Goal: Transaction & Acquisition: Book appointment/travel/reservation

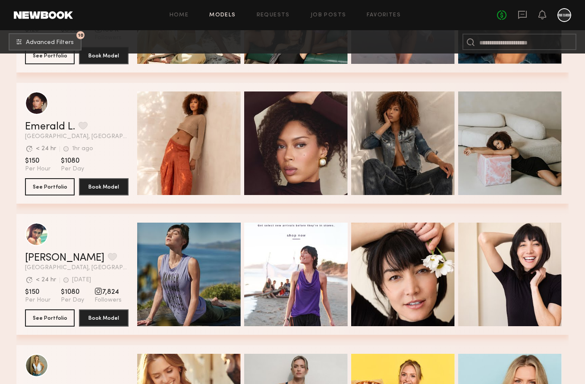
scroll to position [797, 0]
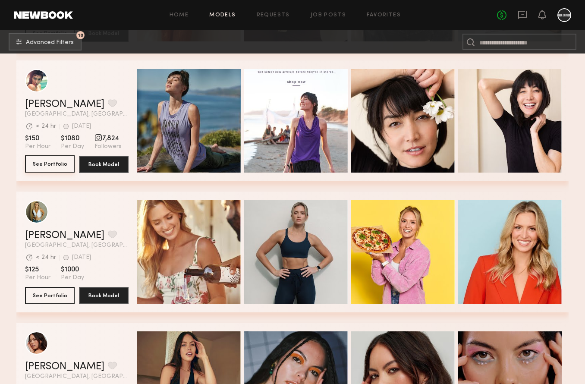
click at [32, 163] on button "See Portfolio" at bounding box center [50, 163] width 50 height 17
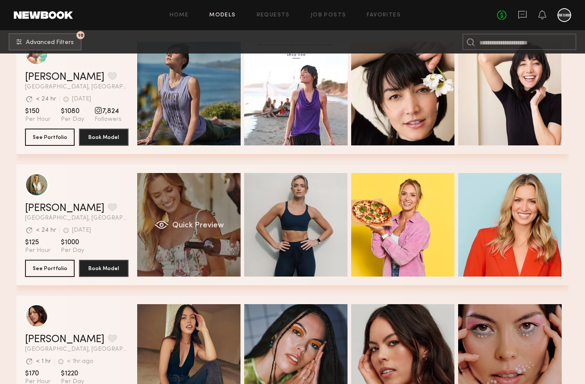
scroll to position [826, 0]
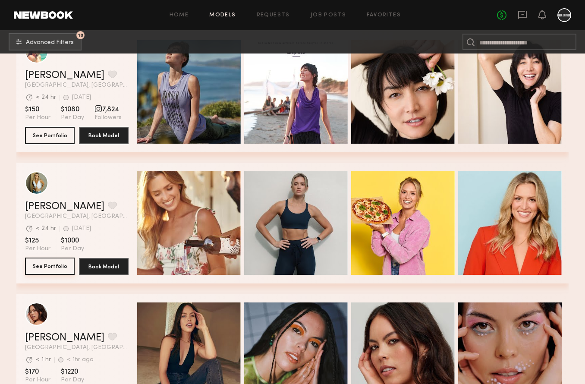
click at [46, 265] on button "See Portfolio" at bounding box center [50, 266] width 50 height 17
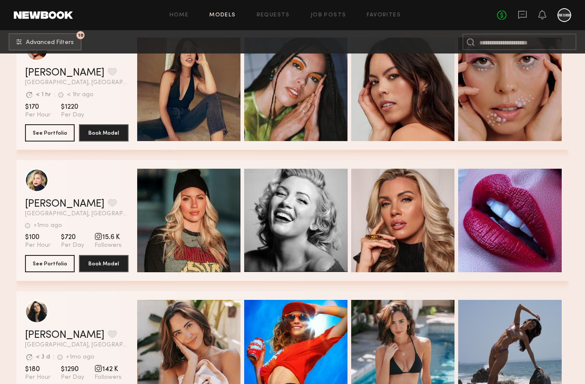
scroll to position [1114, 0]
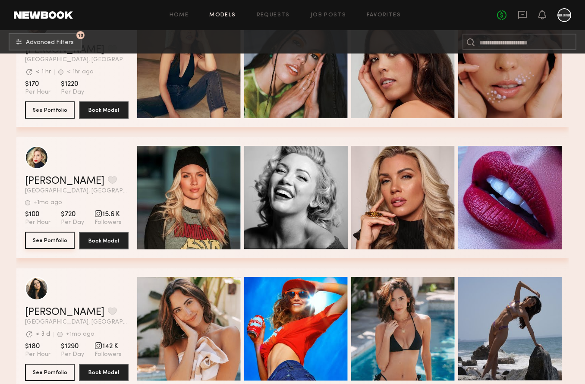
click at [42, 241] on button "See Portfolio" at bounding box center [50, 240] width 50 height 17
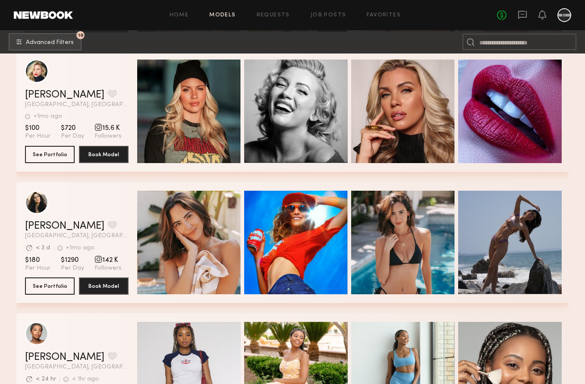
scroll to position [1246, 0]
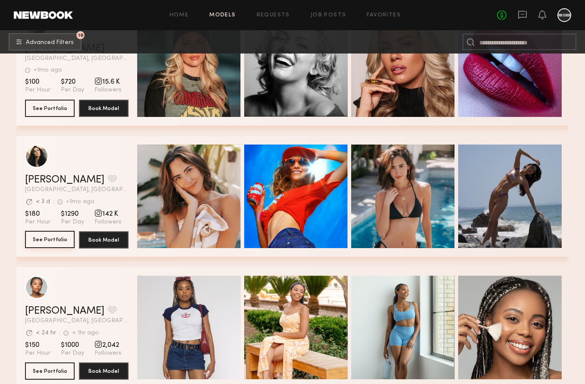
click at [45, 239] on button "See Portfolio" at bounding box center [50, 239] width 50 height 17
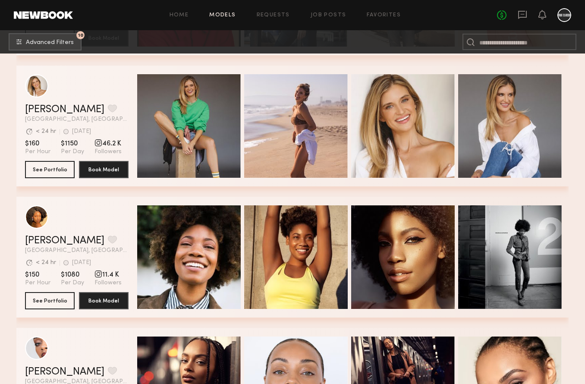
scroll to position [2288, 0]
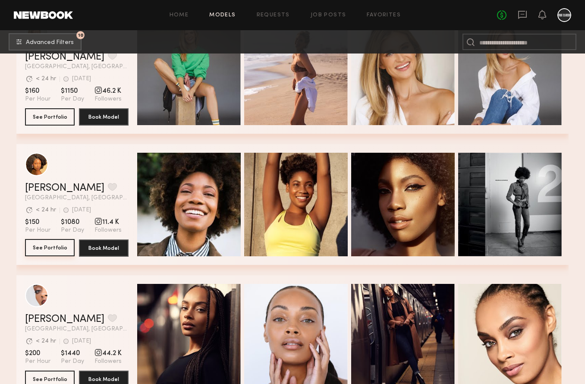
click at [40, 251] on button "See Portfolio" at bounding box center [50, 247] width 50 height 17
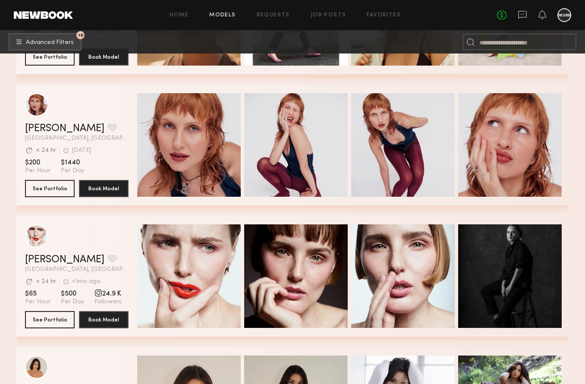
scroll to position [3442, 0]
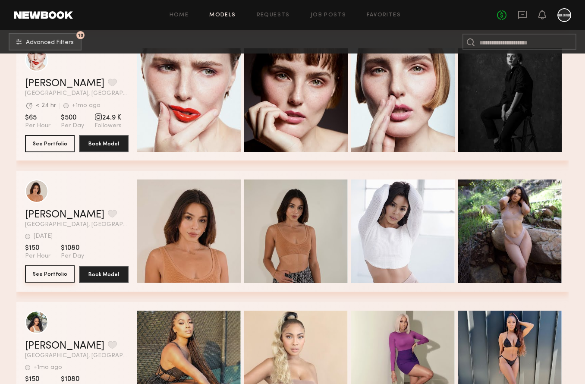
click at [42, 272] on button "See Portfolio" at bounding box center [50, 273] width 50 height 17
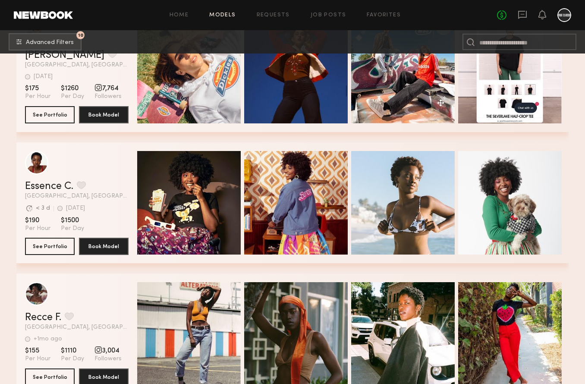
scroll to position [3866, 0]
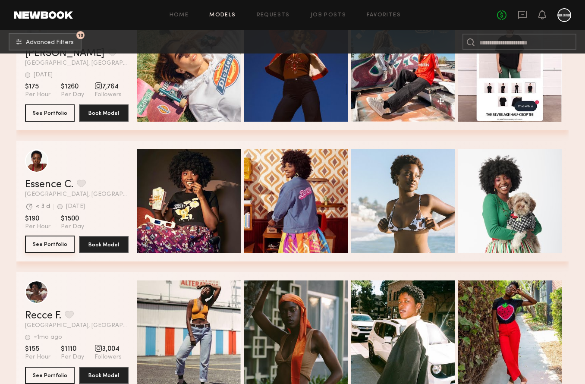
click at [38, 245] on button "See Portfolio" at bounding box center [50, 244] width 50 height 17
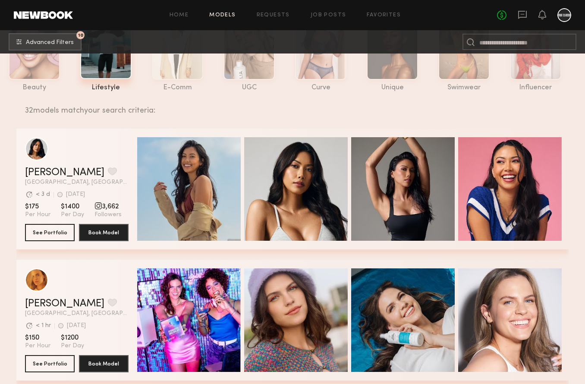
scroll to position [85, 0]
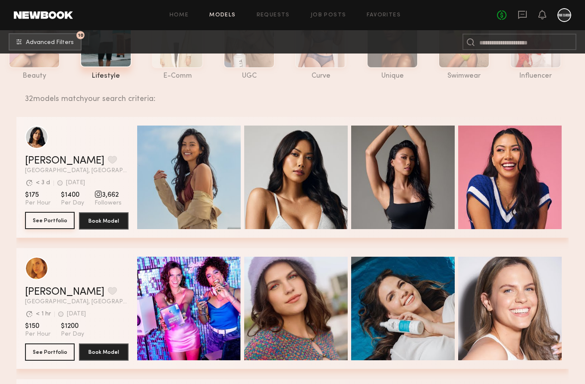
click at [54, 221] on button "See Portfolio" at bounding box center [50, 220] width 50 height 17
click at [317, 96] on div "32 models match your search criteria:" at bounding box center [293, 94] width 537 height 18
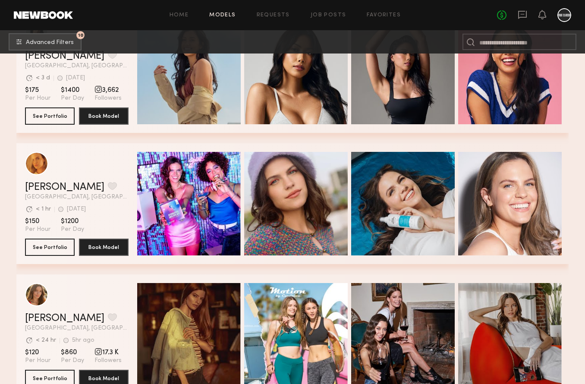
scroll to position [393, 0]
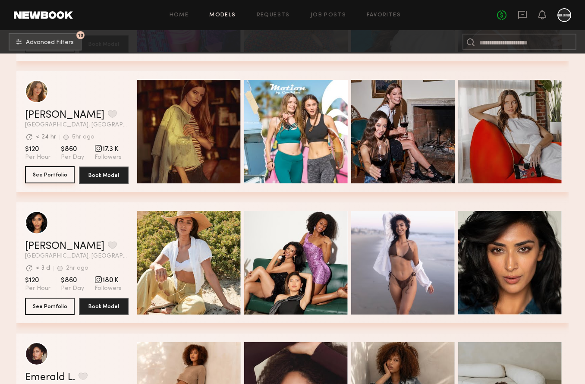
click at [51, 176] on button "See Portfolio" at bounding box center [50, 174] width 50 height 17
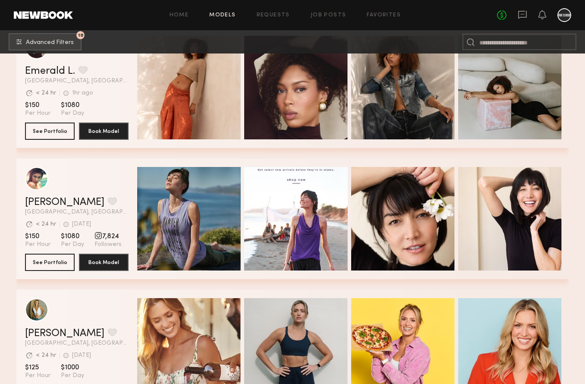
scroll to position [765, 0]
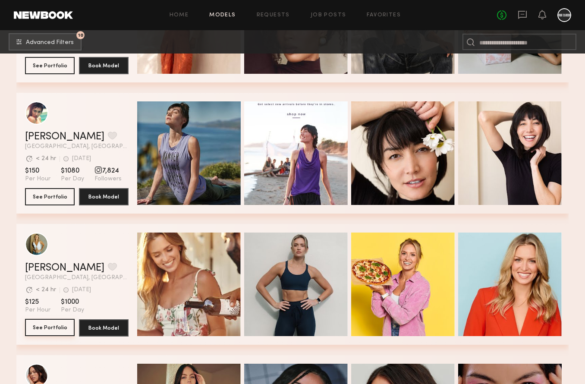
click at [60, 321] on button "See Portfolio" at bounding box center [50, 327] width 50 height 17
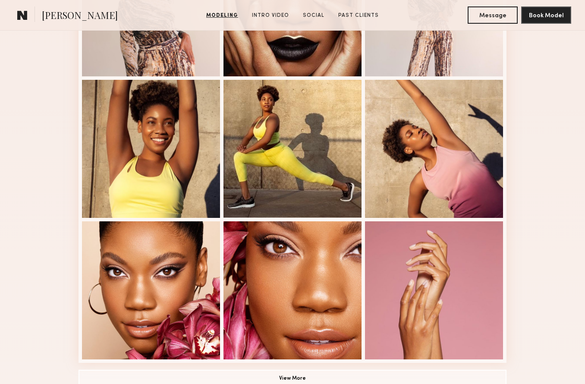
scroll to position [575, 0]
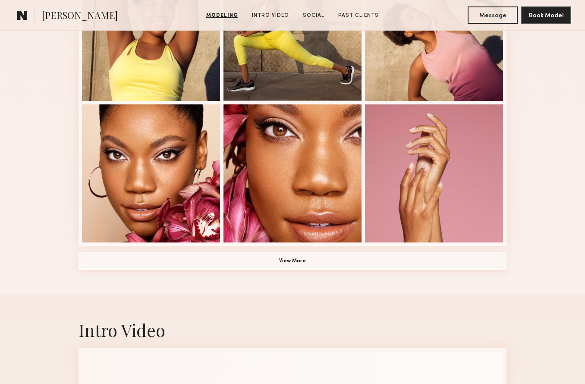
click at [279, 262] on button "View More" at bounding box center [293, 260] width 428 height 17
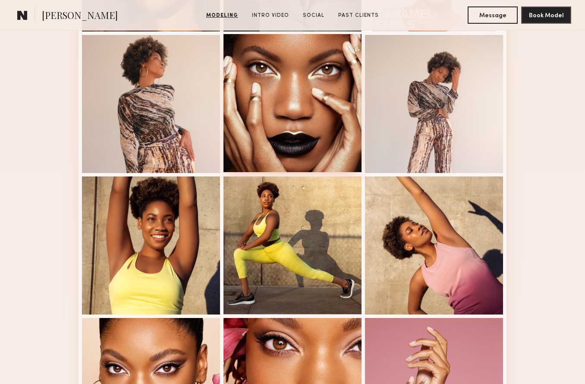
scroll to position [0, 0]
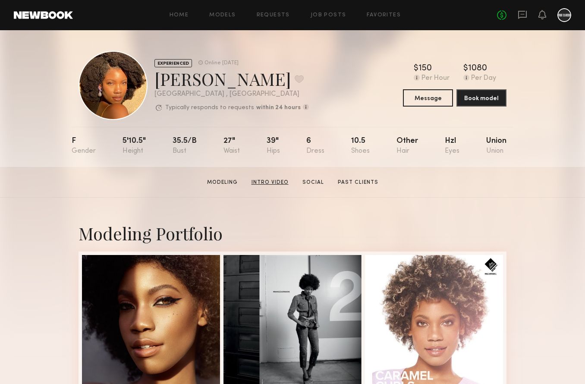
click at [278, 185] on link "Intro Video" at bounding box center [270, 183] width 44 height 8
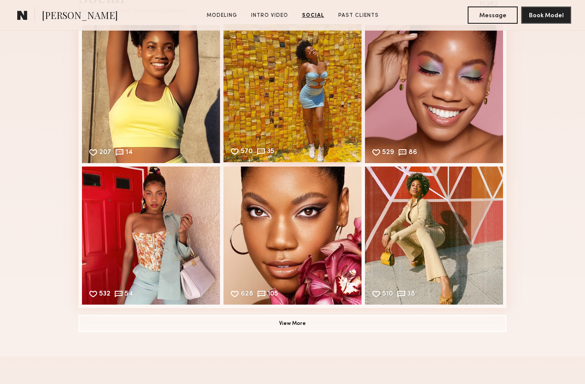
scroll to position [1814, 0]
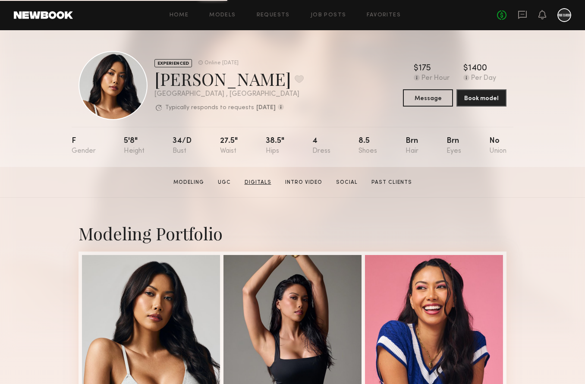
click at [259, 182] on link "Digitals" at bounding box center [258, 183] width 34 height 8
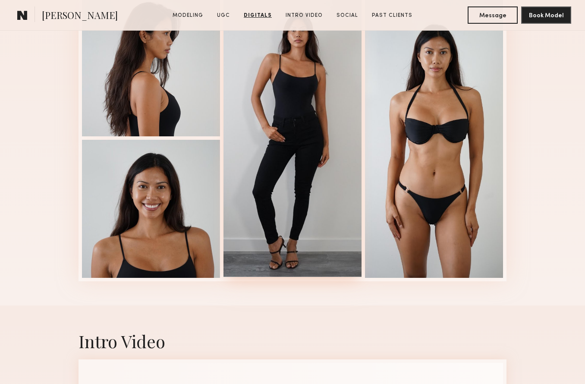
scroll to position [1303, 0]
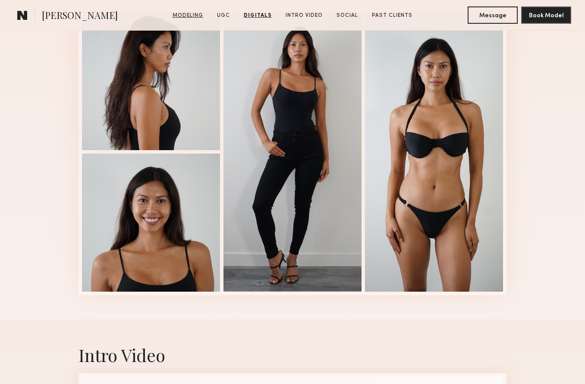
click at [192, 16] on link "Modeling" at bounding box center [188, 16] width 38 height 8
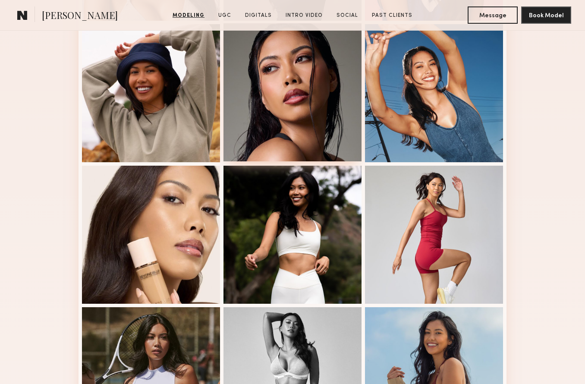
scroll to position [459, 0]
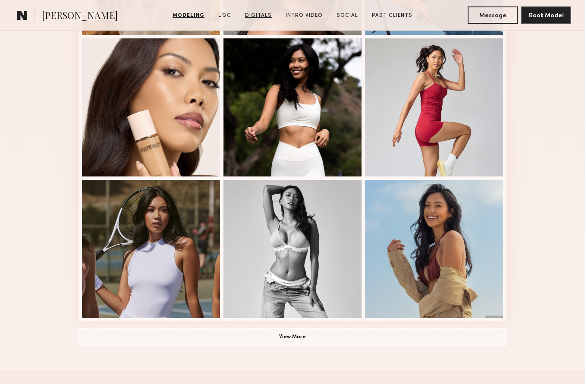
click at [266, 12] on link "Digitals" at bounding box center [259, 16] width 34 height 8
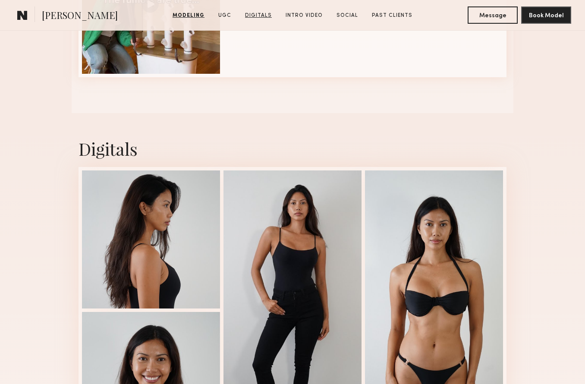
scroll to position [1206, 0]
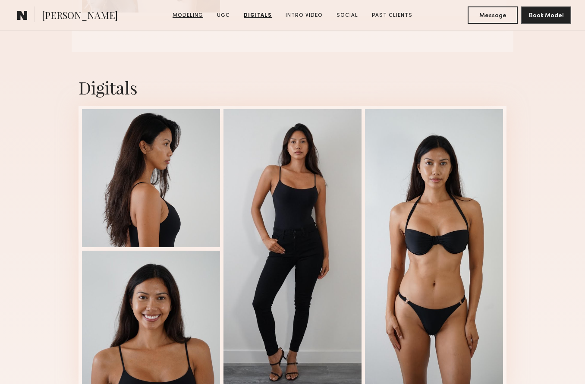
click at [197, 15] on link "Modeling" at bounding box center [188, 16] width 38 height 8
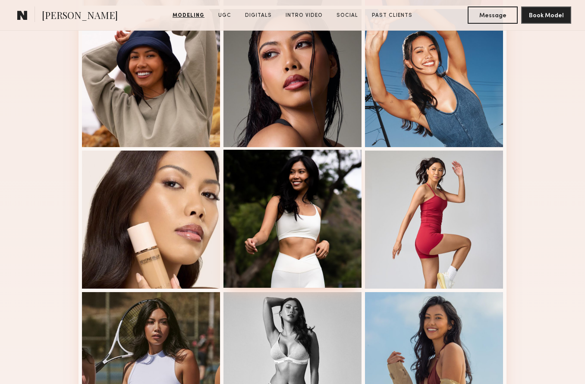
scroll to position [475, 0]
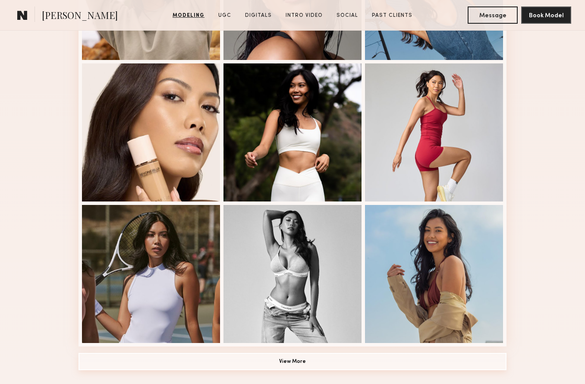
click at [321, 362] on button "View More" at bounding box center [293, 361] width 428 height 17
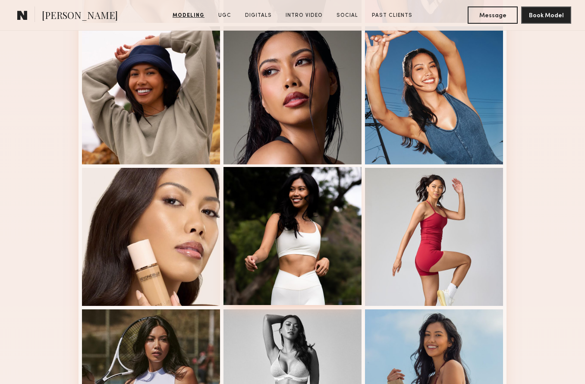
scroll to position [93, 0]
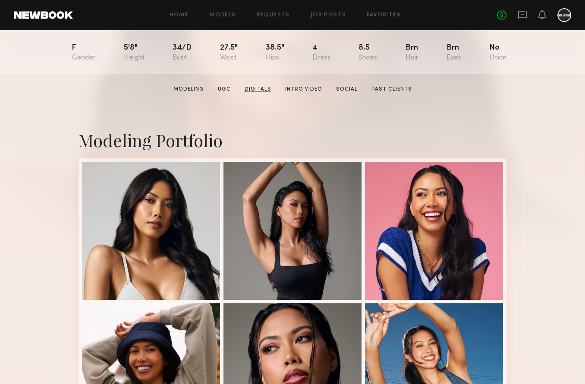
click at [252, 91] on link "Digitals" at bounding box center [258, 89] width 34 height 8
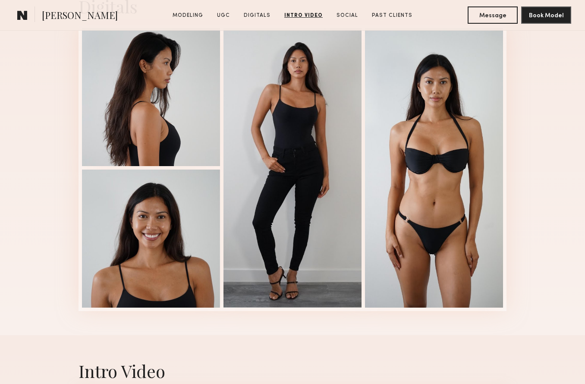
scroll to position [1688, 0]
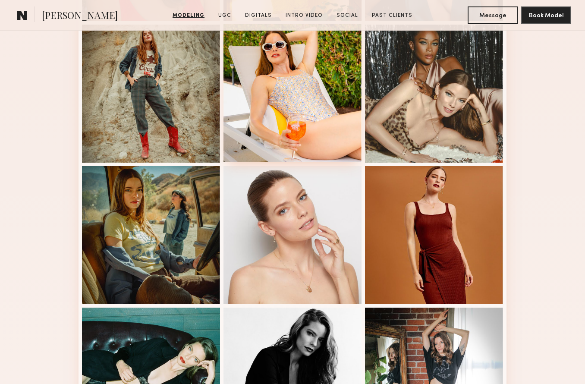
scroll to position [571, 0]
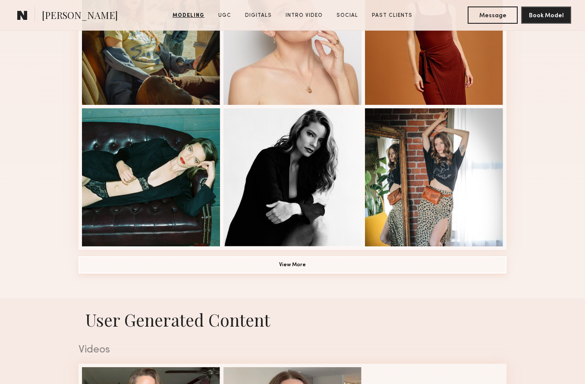
click at [301, 263] on button "View More" at bounding box center [293, 264] width 428 height 17
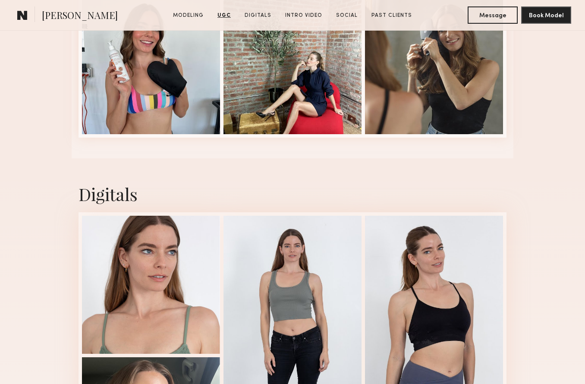
scroll to position [2232, 0]
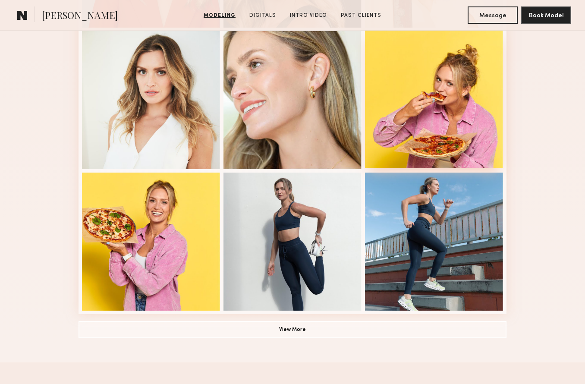
scroll to position [571, 0]
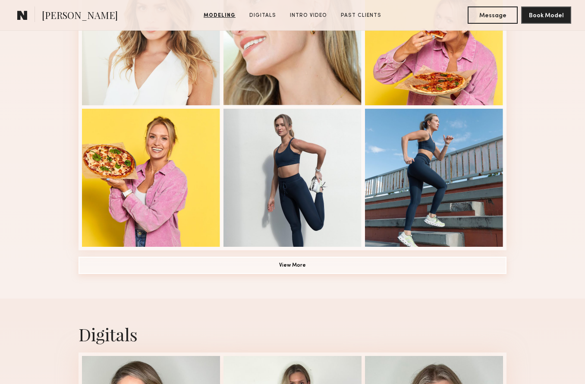
click at [325, 270] on button "View More" at bounding box center [293, 265] width 428 height 17
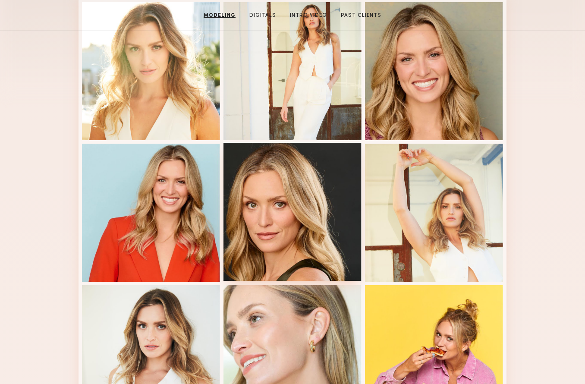
scroll to position [0, 0]
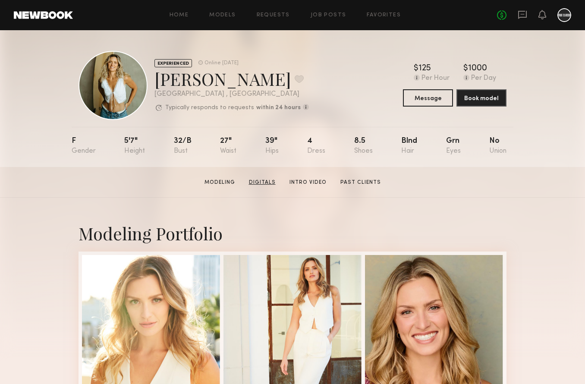
click at [265, 184] on link "Digitals" at bounding box center [263, 183] width 34 height 8
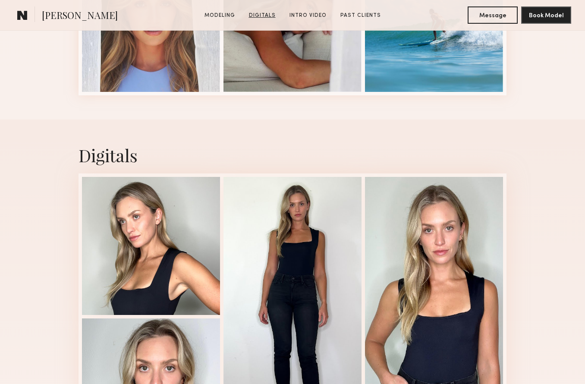
scroll to position [1360, 0]
